Goal: Task Accomplishment & Management: Use online tool/utility

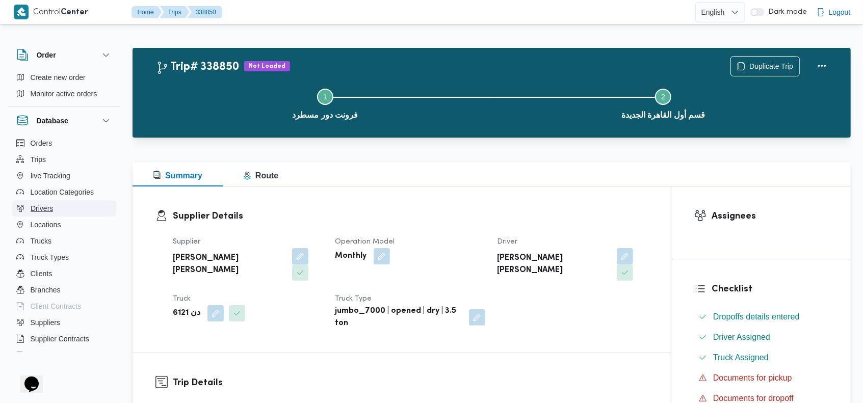
click at [50, 203] on span "Drivers" at bounding box center [42, 208] width 22 height 12
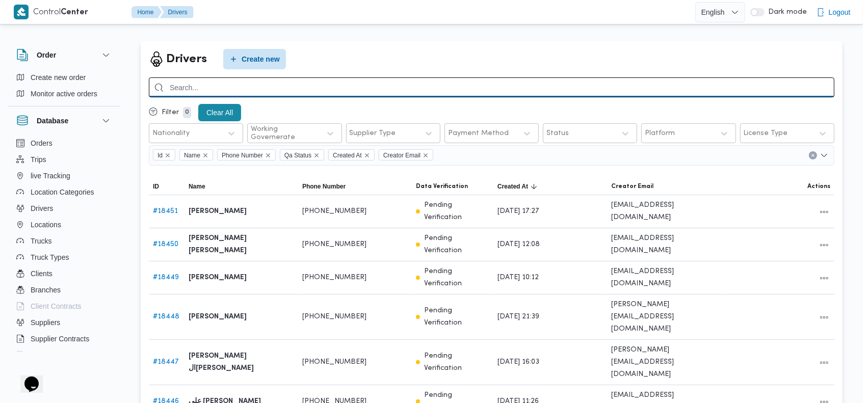
click at [726, 84] on input "search" at bounding box center [492, 88] width 686 height 20
type input "[PERSON_NAME]"
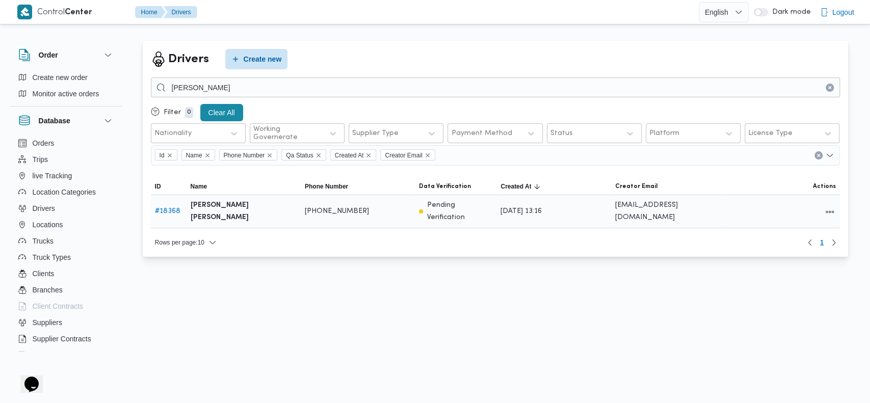
click at [166, 210] on link "# 18368" at bounding box center [167, 211] width 25 height 7
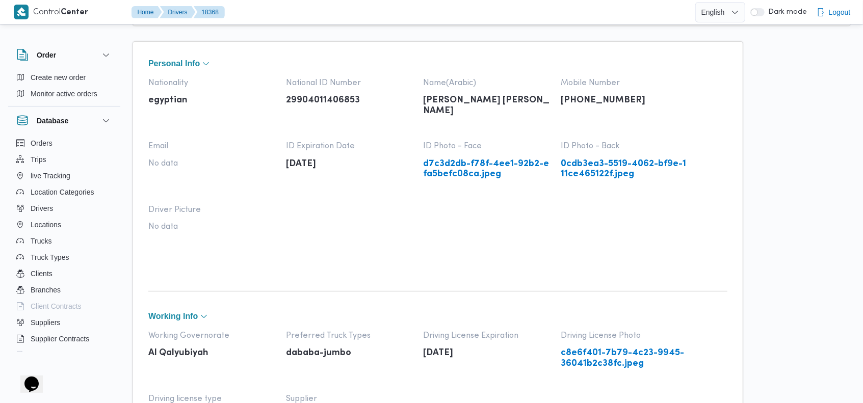
scroll to position [46, 0]
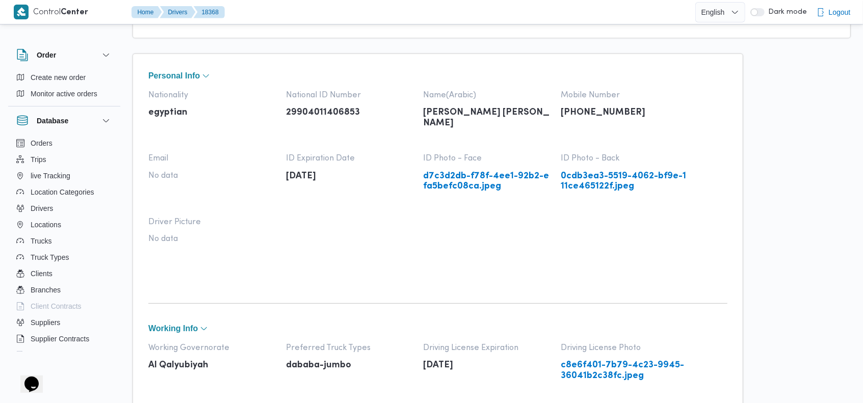
click at [469, 177] on link "d7c3d2db-f78f-4ee1-92b2-efa5befc08ca.jpeg" at bounding box center [487, 181] width 127 height 21
click at [67, 245] on button "Trucks" at bounding box center [64, 241] width 104 height 16
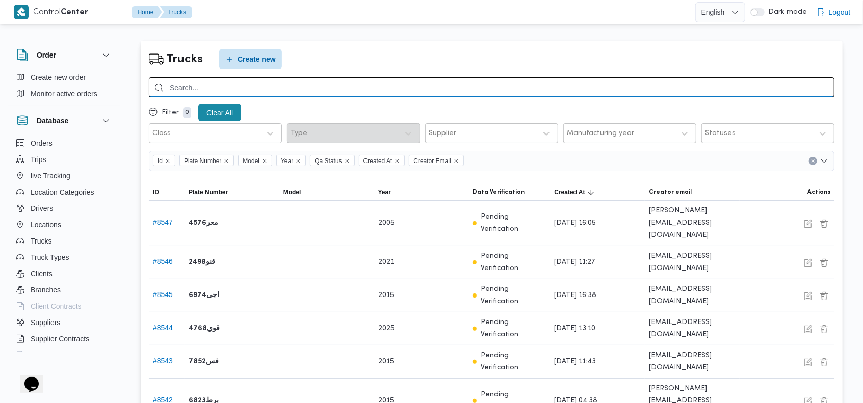
click at [623, 90] on input "search" at bounding box center [492, 88] width 686 height 20
type input "7531"
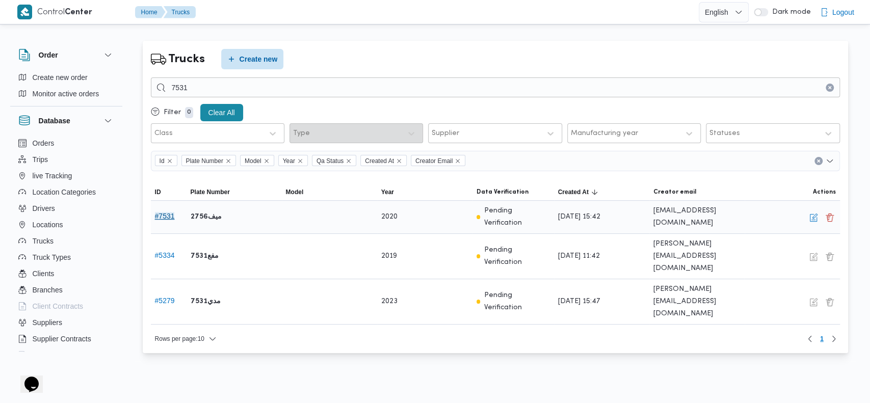
click at [164, 220] on button "# 7531" at bounding box center [165, 216] width 20 height 8
click at [810, 218] on button "button" at bounding box center [814, 217] width 12 height 12
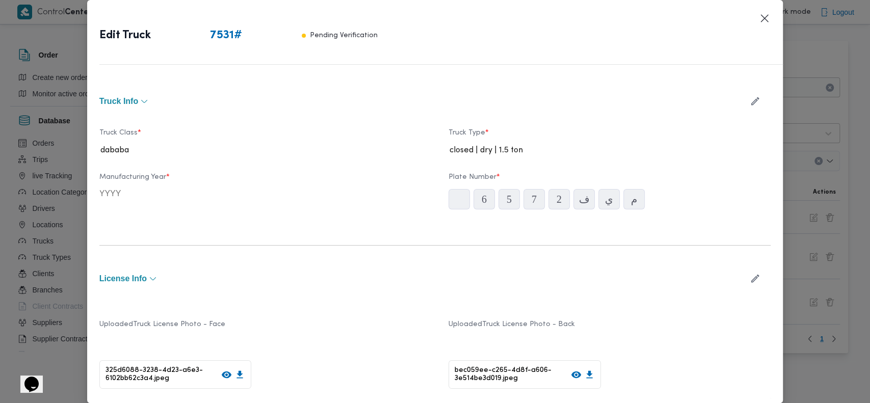
type input "2020"
type input "[DATE]"
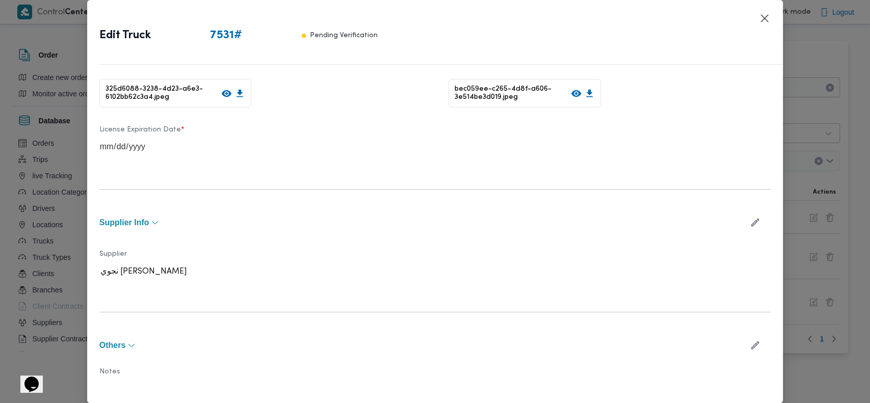
scroll to position [302, 0]
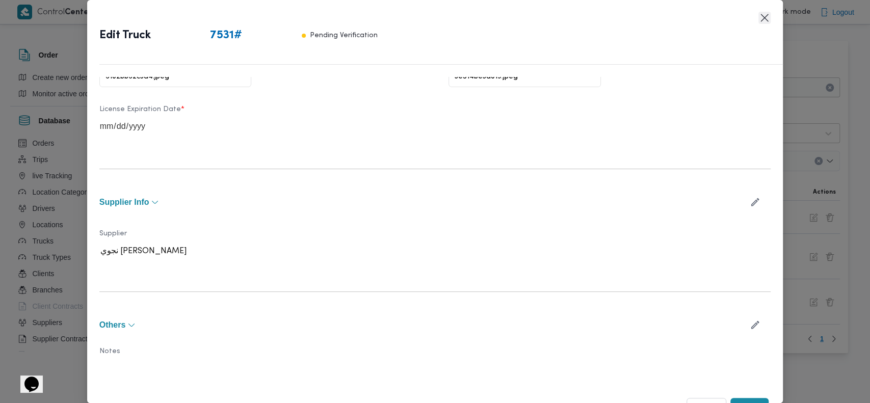
click at [765, 18] on button "Closes this modal window" at bounding box center [765, 18] width 12 height 12
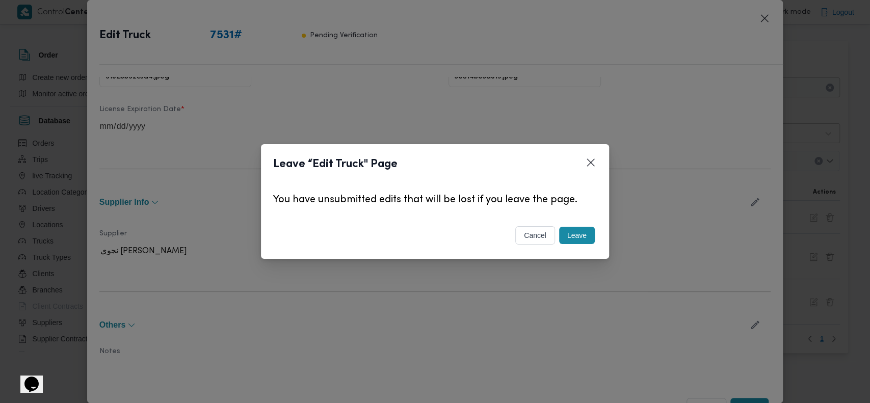
click at [581, 235] on button "Leave" at bounding box center [577, 235] width 36 height 17
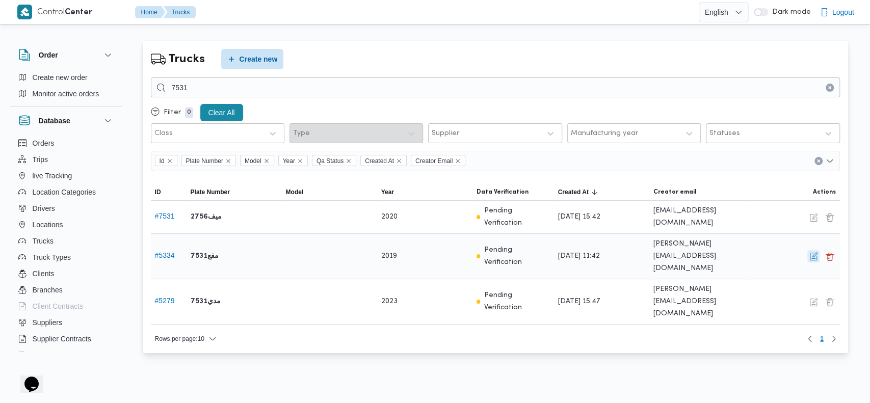
click at [811, 250] on button "button" at bounding box center [814, 256] width 12 height 12
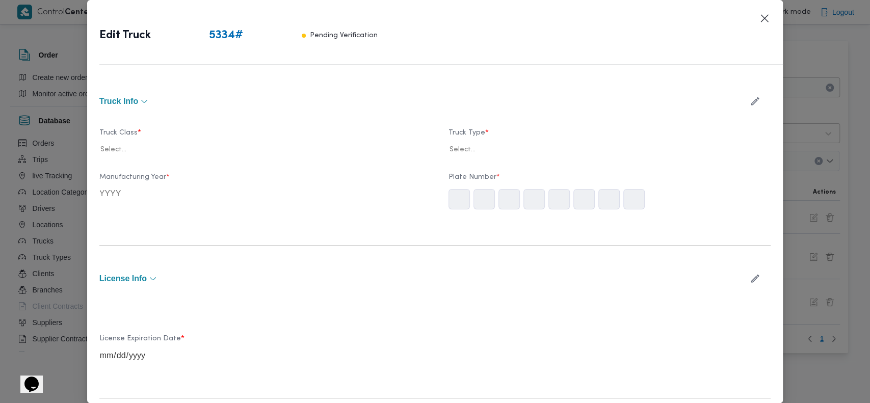
type input "2019"
type input "[DATE]"
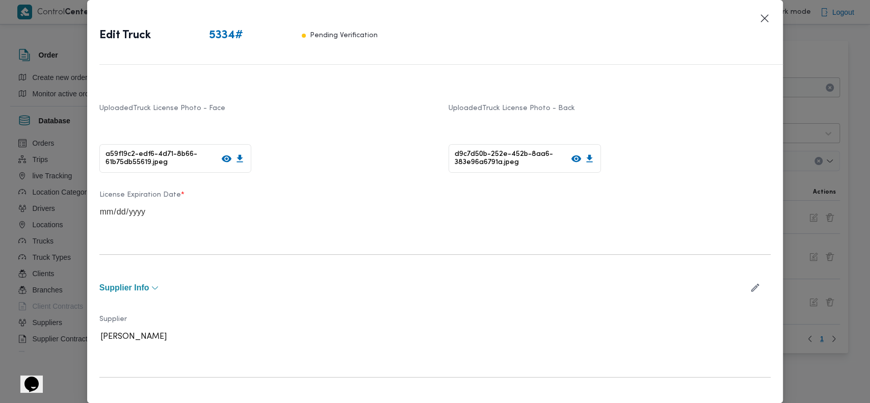
scroll to position [25, 0]
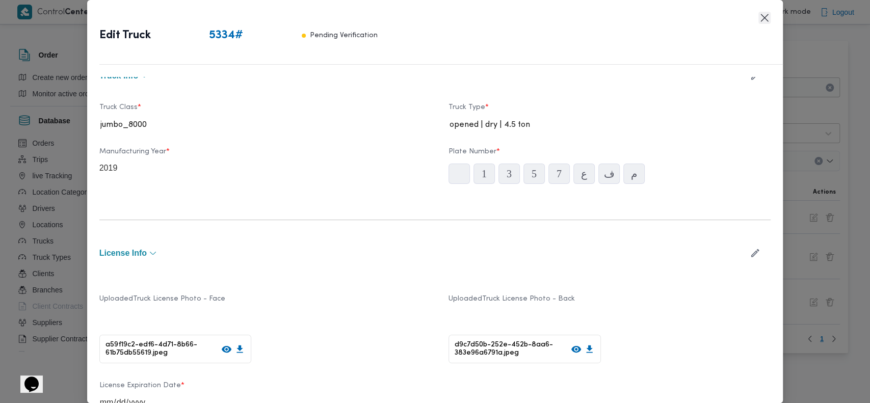
click at [762, 16] on button "Closes this modal window" at bounding box center [765, 18] width 12 height 12
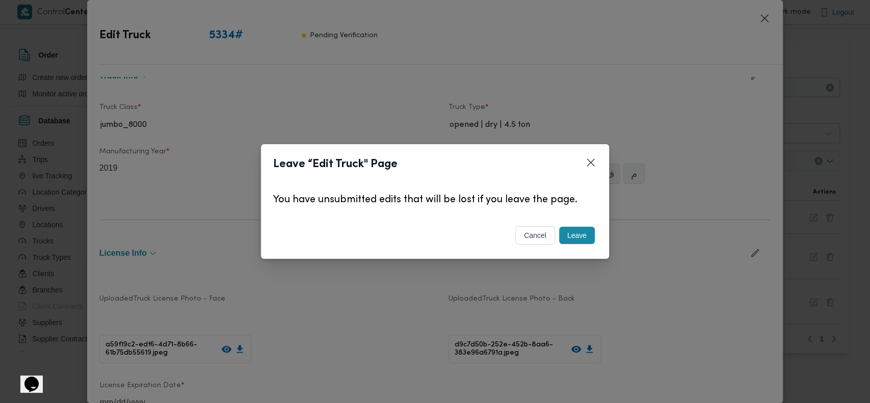
click at [577, 236] on button "Leave" at bounding box center [577, 235] width 36 height 17
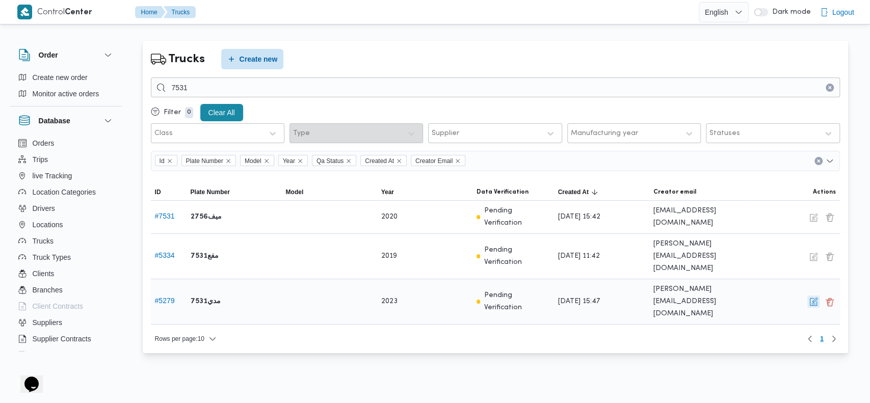
click at [812, 296] on button "button" at bounding box center [814, 302] width 12 height 12
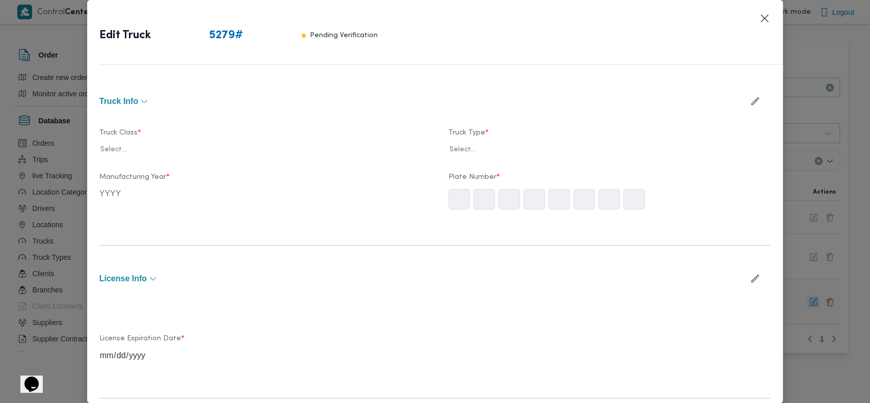
type input "2023"
type input "[DATE]"
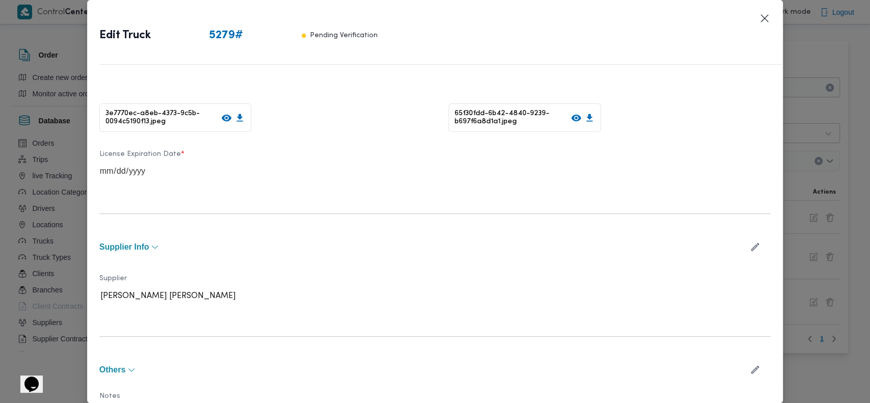
scroll to position [0, 0]
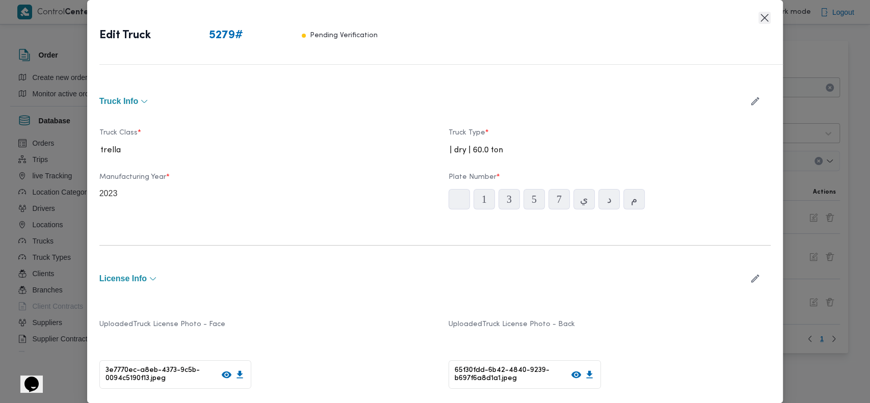
click at [767, 18] on button "Closes this modal window" at bounding box center [765, 18] width 12 height 12
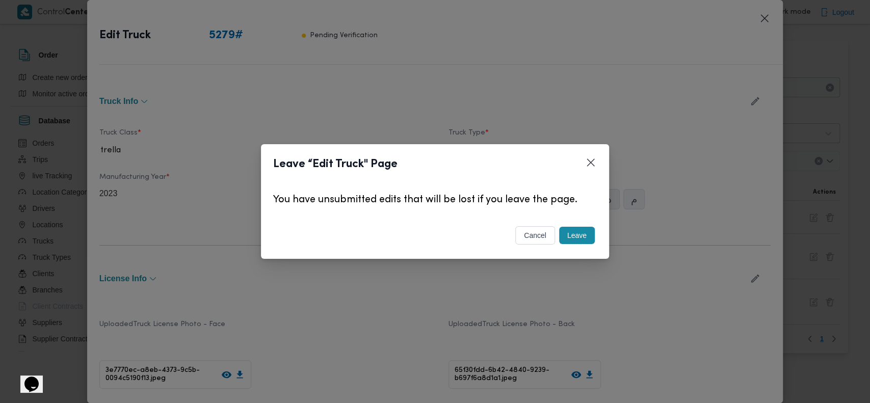
click at [576, 233] on button "Leave" at bounding box center [577, 235] width 36 height 17
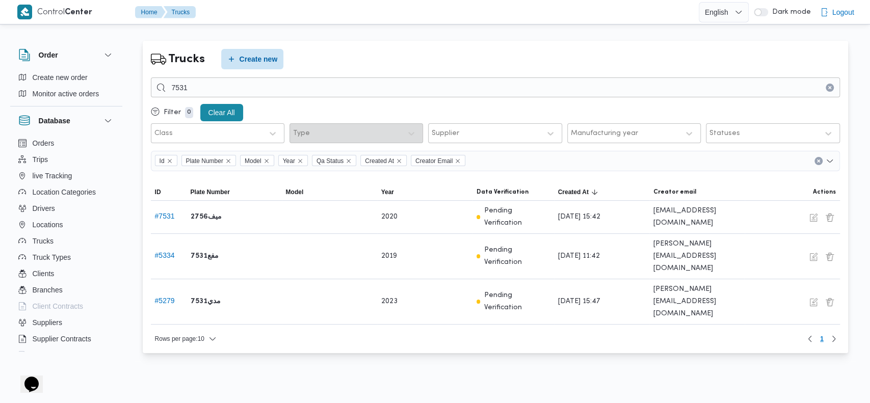
click at [543, 54] on div "Trucks Create new" at bounding box center [495, 59] width 689 height 20
click at [375, 47] on div "Trucks Create new 7531 Filter 0 Clear All Class Type Supplier Manufacturing yea…" at bounding box center [496, 197] width 706 height 313
